Goal: Find specific page/section: Find specific page/section

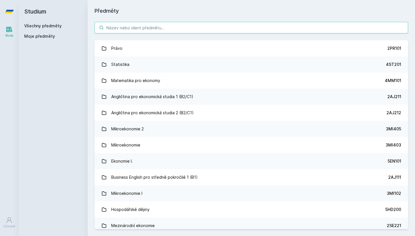
click at [154, 29] on input "search" at bounding box center [252, 28] width 314 height 12
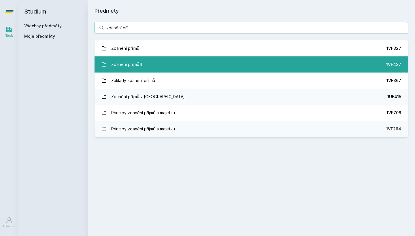
type input "zdanění pří"
click at [144, 63] on link "Zdanění příjmů II 1VF427" at bounding box center [252, 64] width 314 height 16
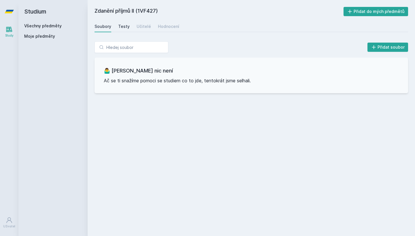
click at [123, 28] on div "Testy" at bounding box center [124, 27] width 12 height 6
click at [138, 25] on div "Učitelé" at bounding box center [144, 27] width 14 height 6
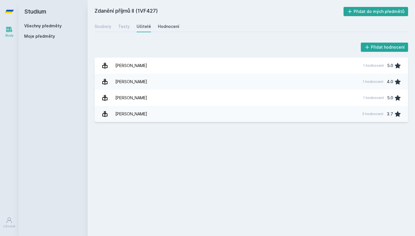
click at [162, 26] on div "Hodnocení" at bounding box center [168, 27] width 21 height 6
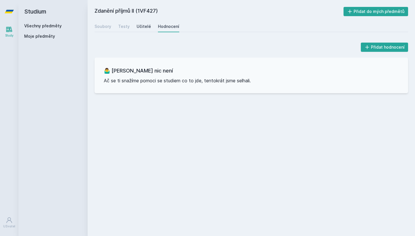
click at [137, 25] on div "Učitelé" at bounding box center [144, 27] width 14 height 6
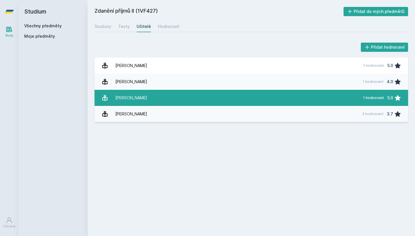
click at [136, 94] on div "[PERSON_NAME]" at bounding box center [131, 98] width 32 height 12
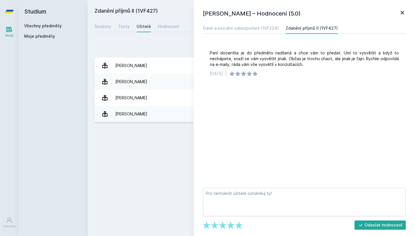
click at [404, 10] on icon at bounding box center [402, 12] width 7 height 7
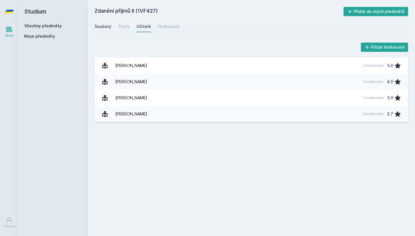
click at [97, 25] on div "Soubory" at bounding box center [103, 27] width 17 height 6
